Goal: Use online tool/utility: Utilize a website feature to perform a specific function

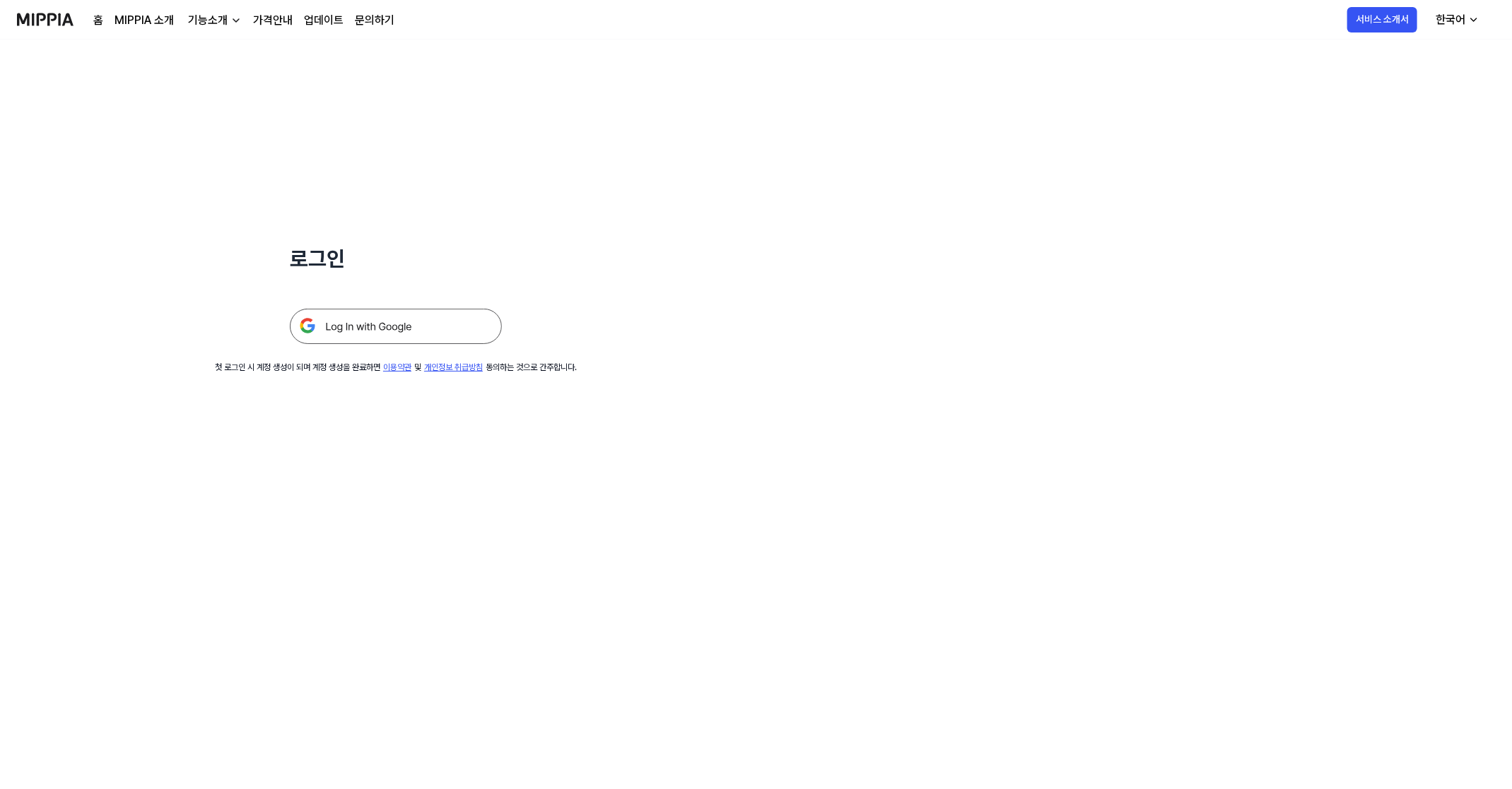
click at [395, 345] on div "로그인 첫 로그인 시 계정 생성이 되며 계정 생성을 완료하면 이용약관 및 개인정보 취급방침 동의하는 것으로 간주합니다." at bounding box center [396, 207] width 792 height 334
click at [393, 344] on img at bounding box center [396, 326] width 212 height 35
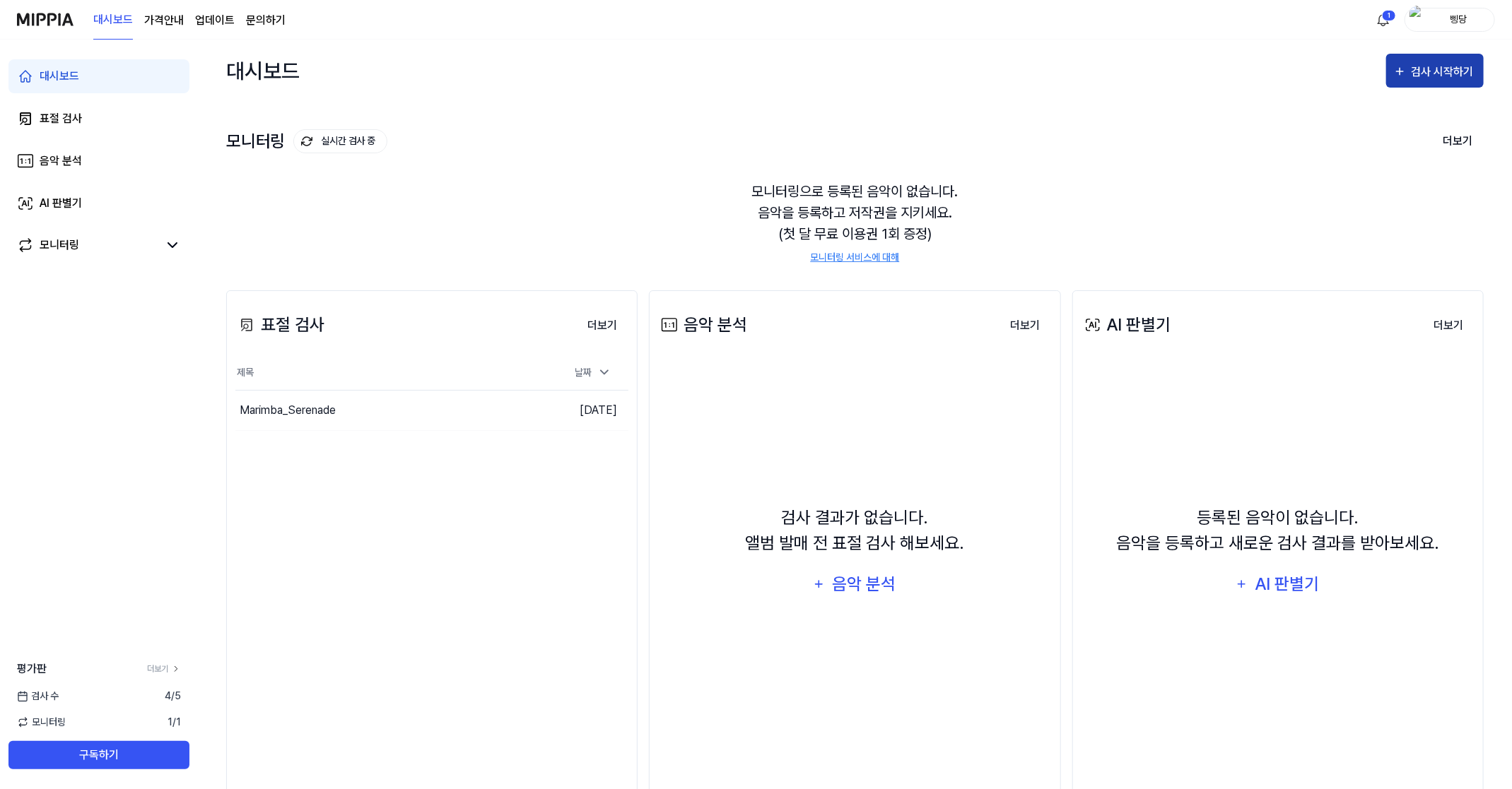
click at [1406, 73] on icon "button" at bounding box center [1400, 71] width 14 height 17
click at [1400, 115] on div "표절 검사" at bounding box center [1409, 115] width 123 height 18
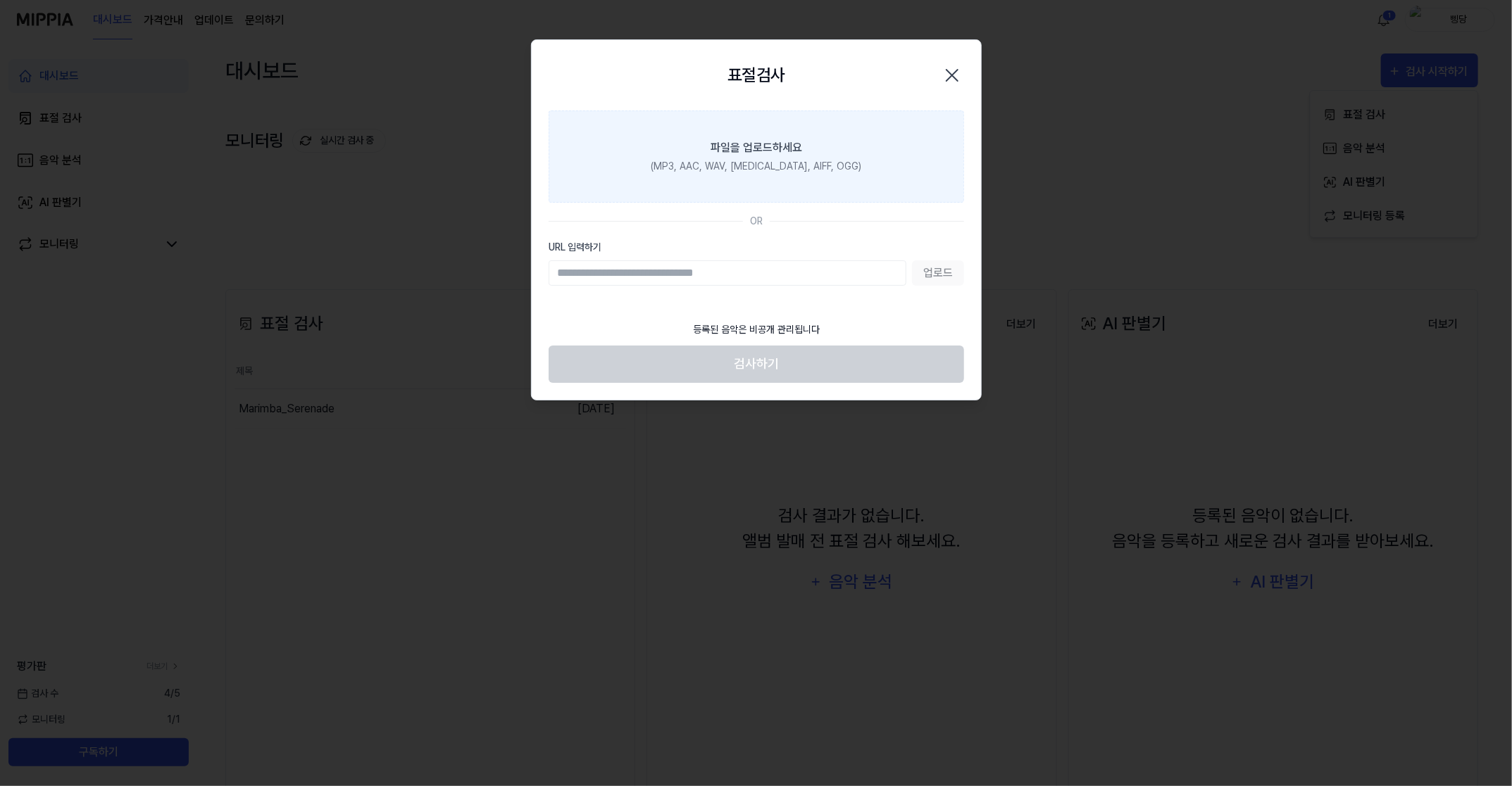
click at [771, 150] on div "파일을 업로드하세요" at bounding box center [756, 148] width 91 height 17
click at [0, 0] on input "파일을 업로드하세요 (MP3, AAC, WAV, FLAC, AIFF, OGG)" at bounding box center [0, 0] width 0 height 0
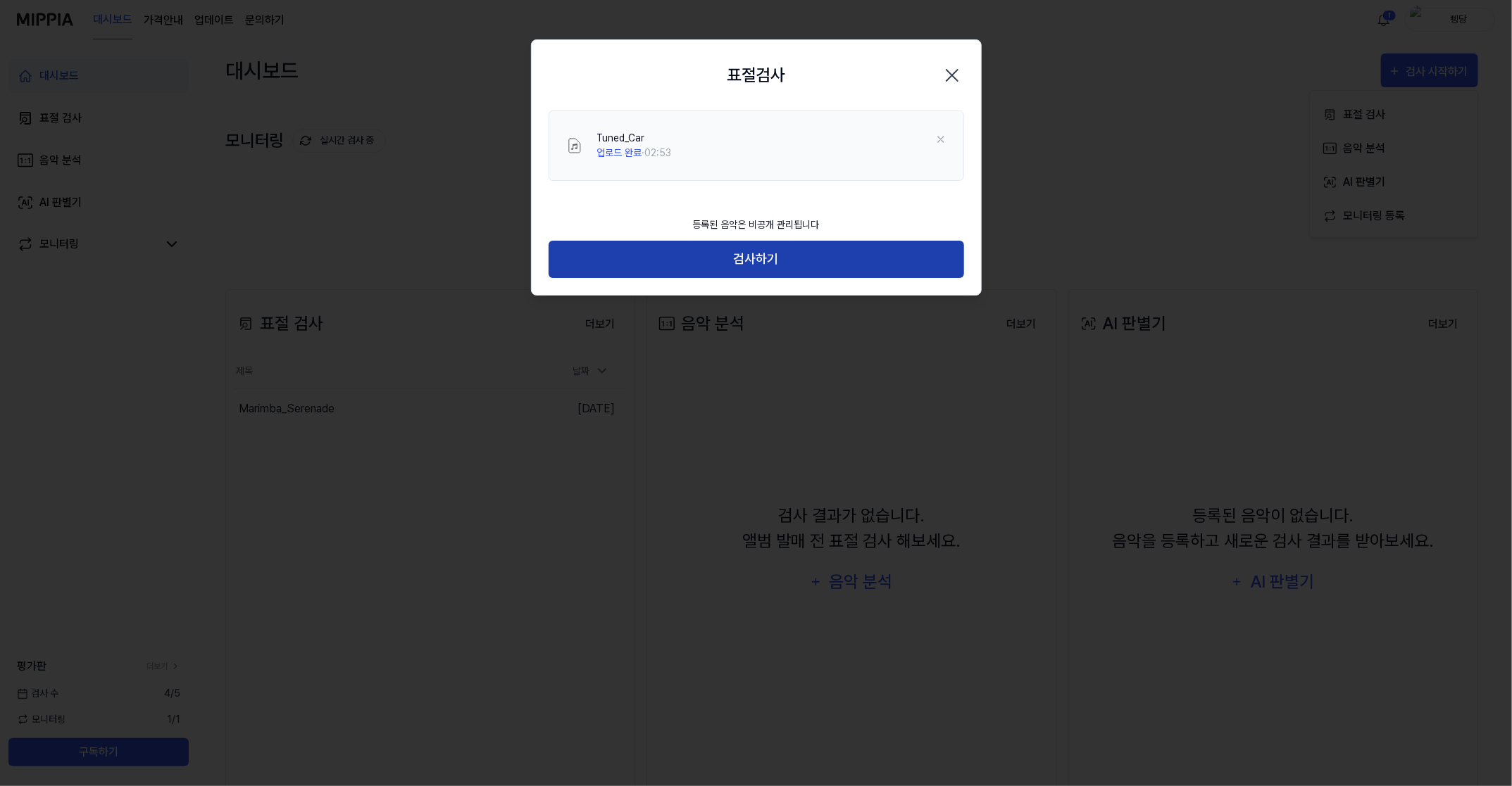
click at [782, 264] on button "검사하기" at bounding box center [756, 260] width 415 height 38
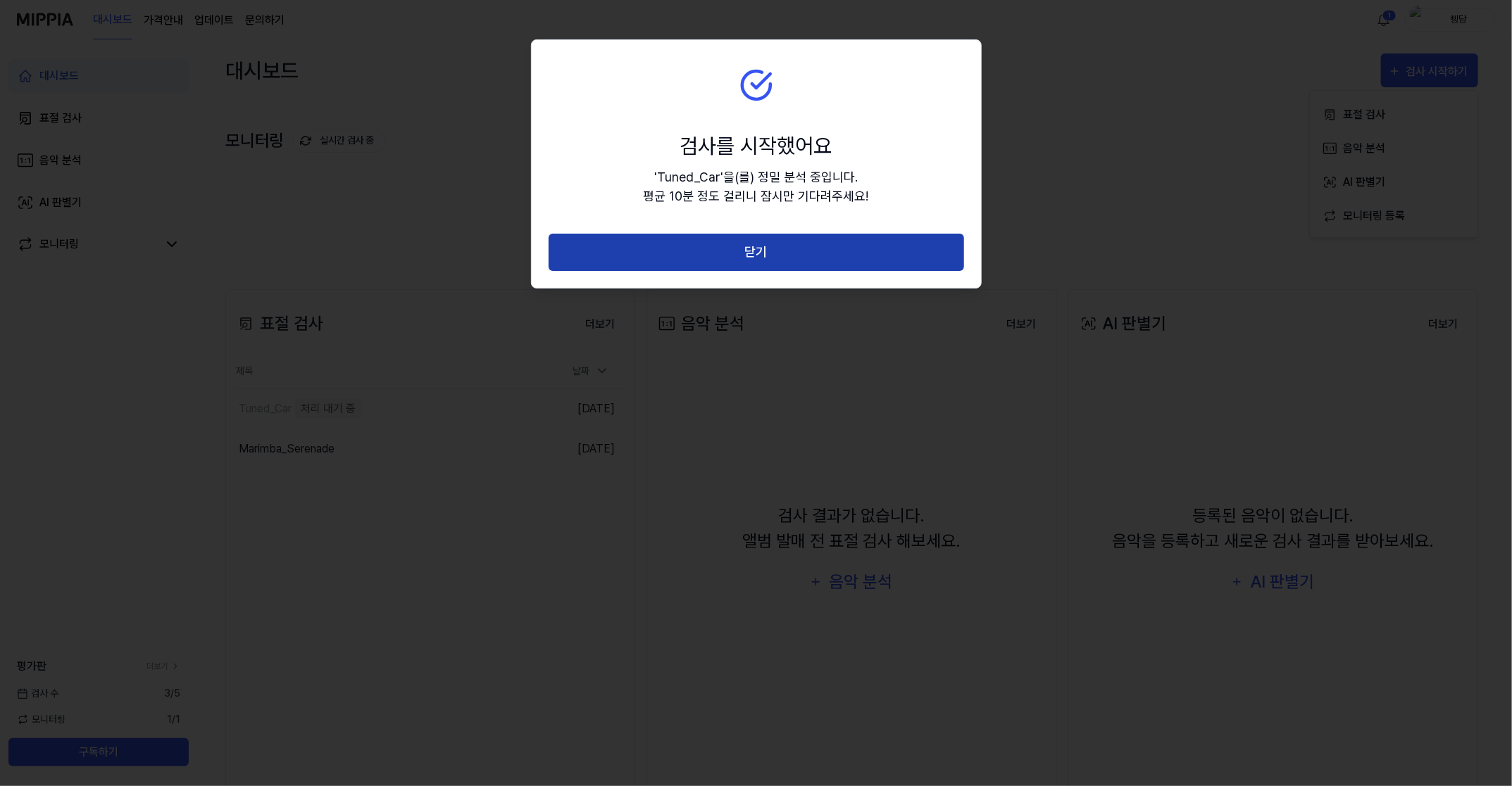
click at [722, 249] on button "닫기" at bounding box center [756, 252] width 415 height 38
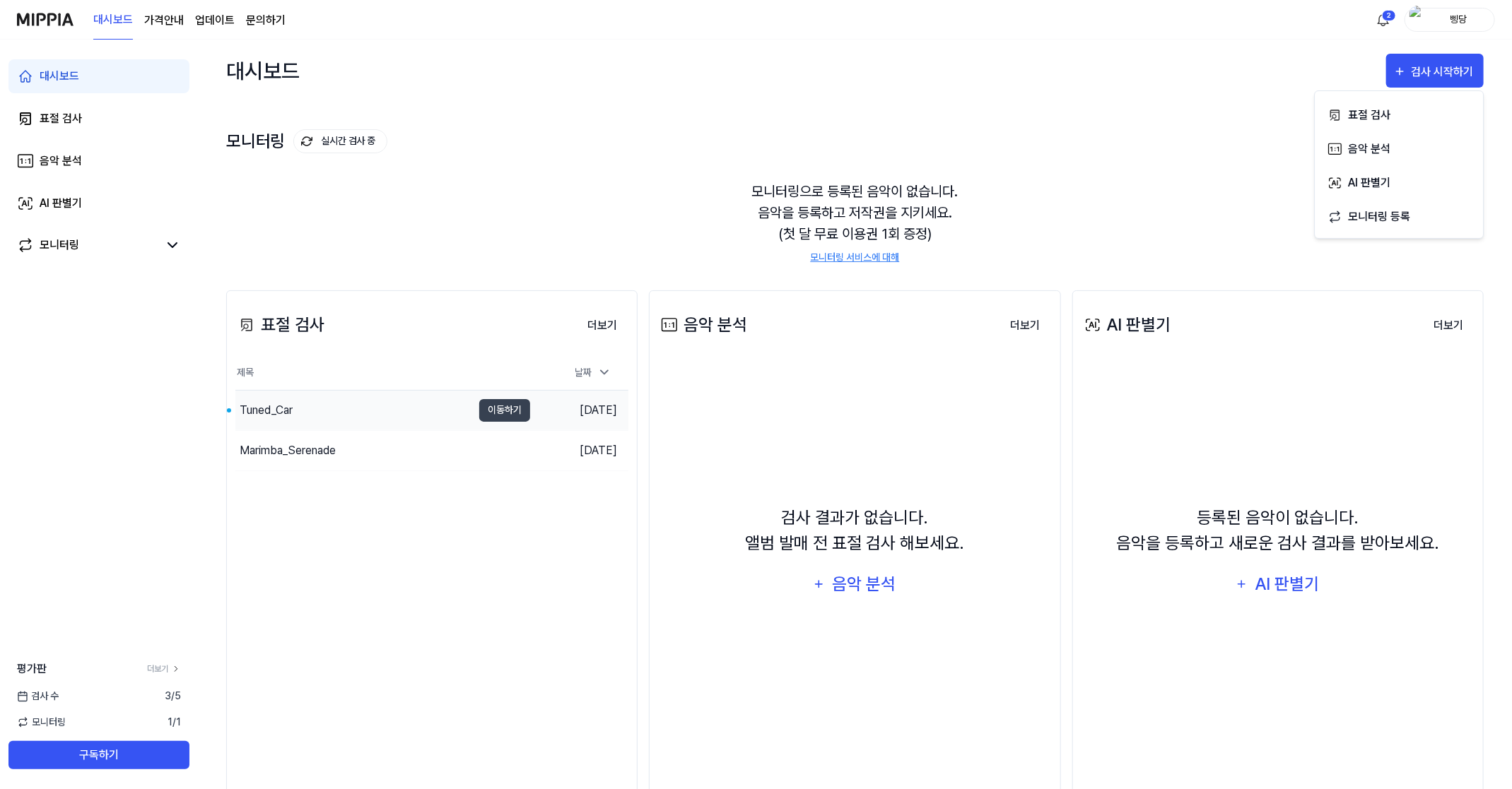
click at [463, 406] on div "Tuned_Car" at bounding box center [354, 411] width 237 height 39
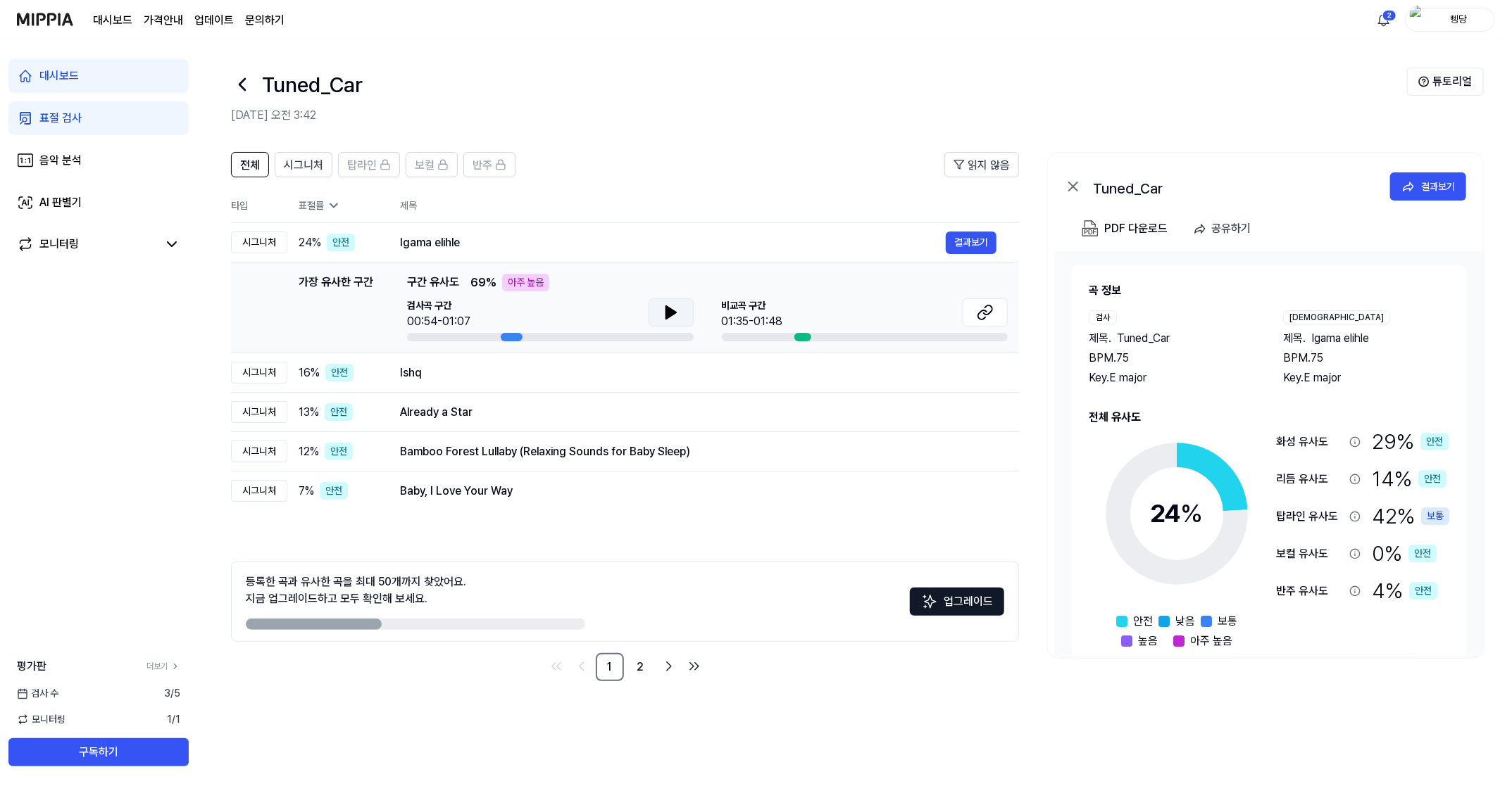
click at [670, 313] on icon at bounding box center [670, 312] width 10 height 13
click at [656, 314] on button at bounding box center [671, 312] width 45 height 28
